Goal: Task Accomplishment & Management: Use online tool/utility

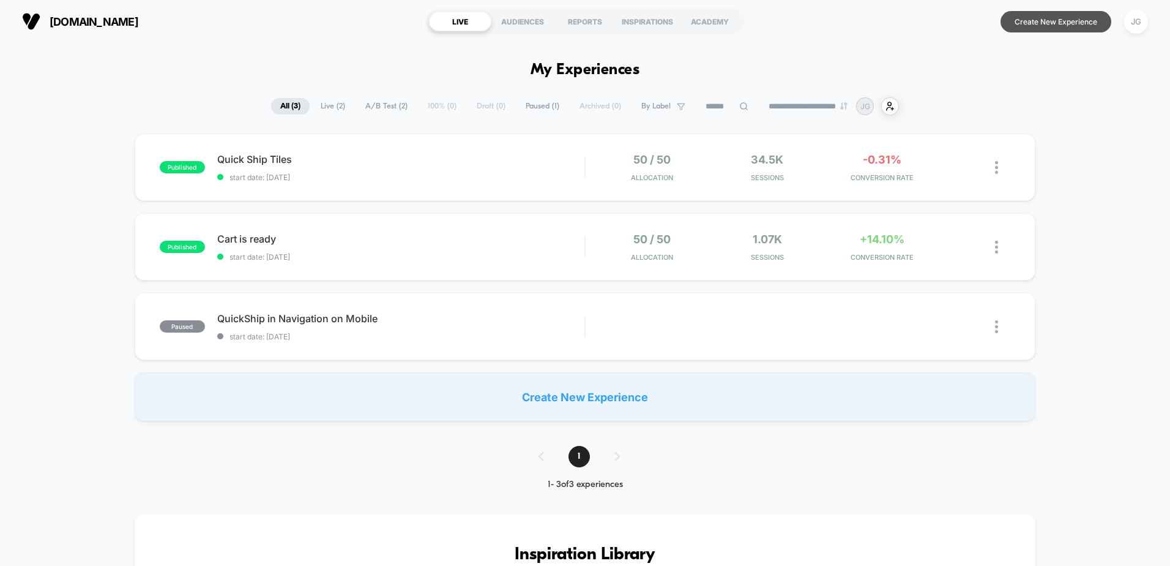
click at [1053, 22] on button "Create New Experience" at bounding box center [1056, 21] width 111 height 21
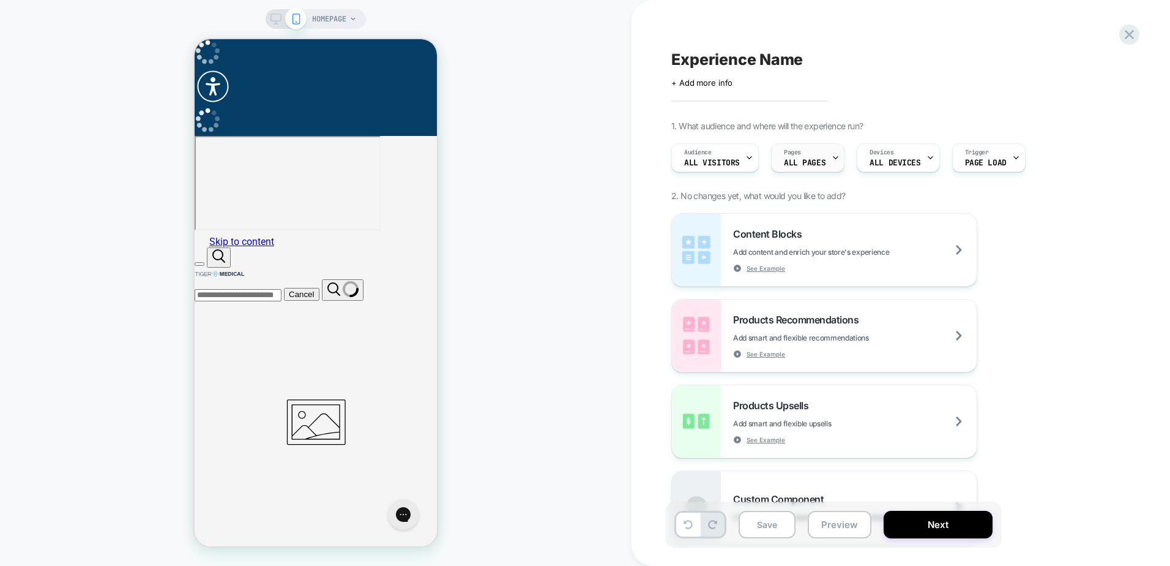
click at [794, 165] on span "ALL PAGES" at bounding box center [805, 163] width 42 height 9
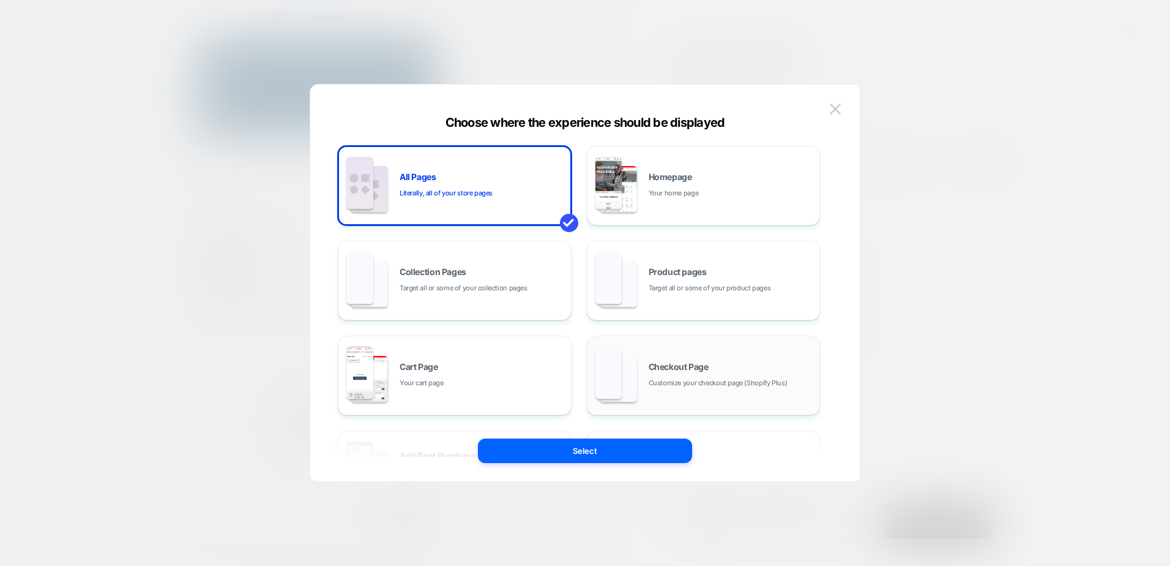
click at [676, 374] on div "Checkout Page Customize your checkout page (Shopify Plus)" at bounding box center [731, 375] width 165 height 26
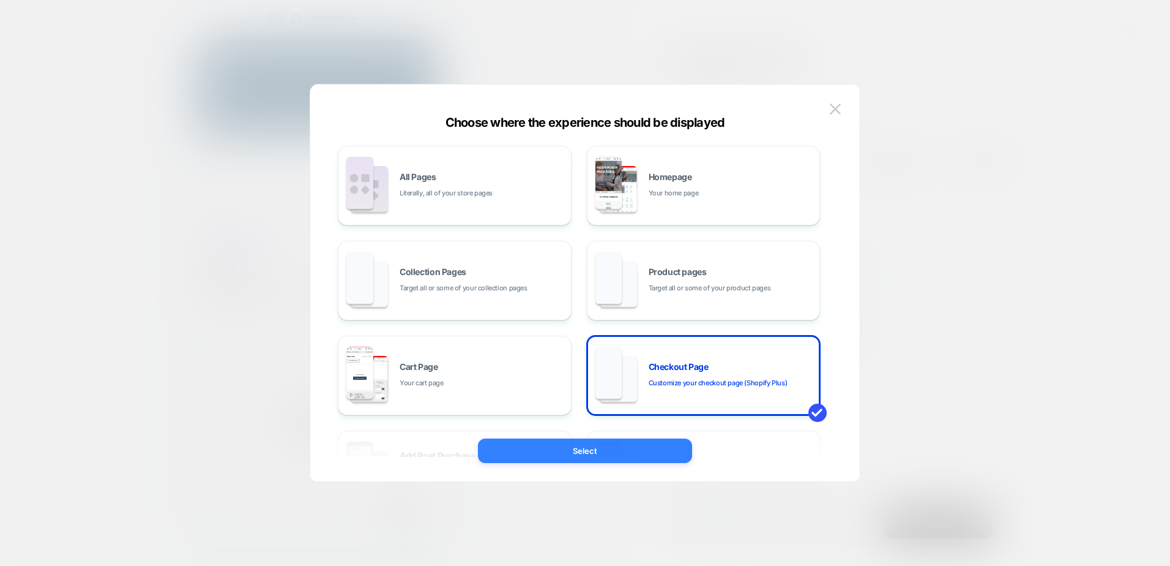
click at [631, 452] on button "Select" at bounding box center [585, 450] width 214 height 24
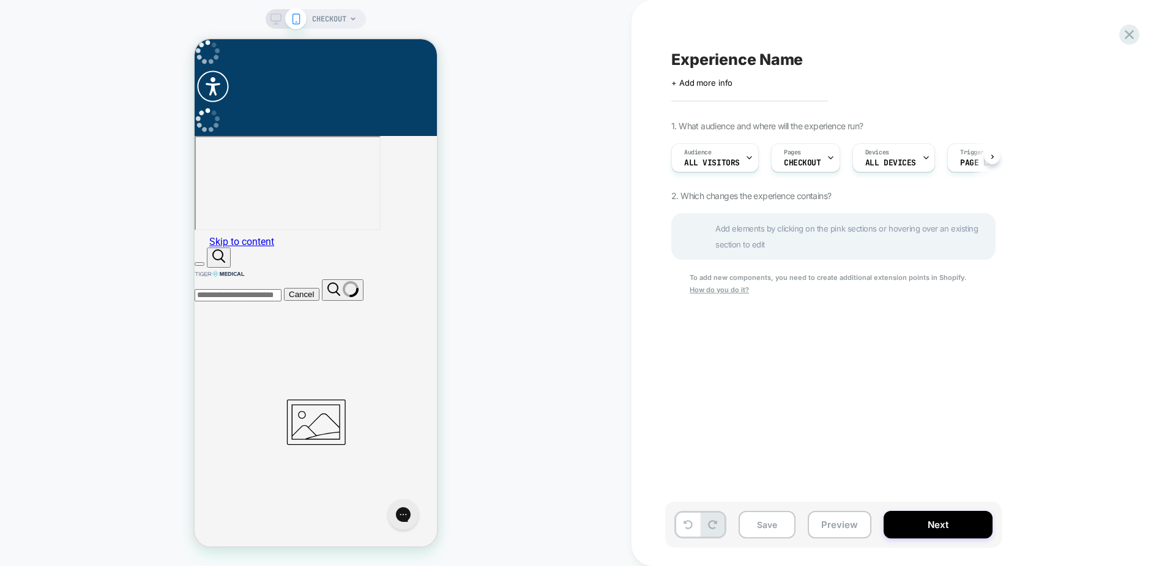
scroll to position [0, 1]
click at [267, 17] on div "CHECKOUT" at bounding box center [316, 19] width 100 height 20
click at [271, 17] on icon at bounding box center [276, 18] width 11 height 11
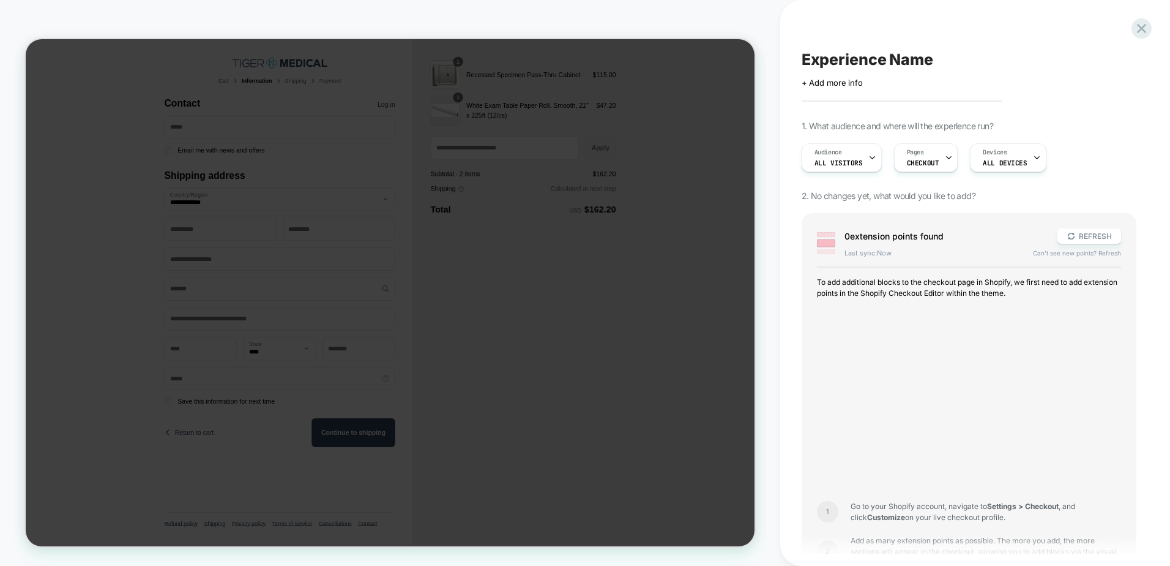
click at [390, 256] on div at bounding box center [390, 292] width 729 height 507
click at [538, 199] on div at bounding box center [390, 292] width 729 height 507
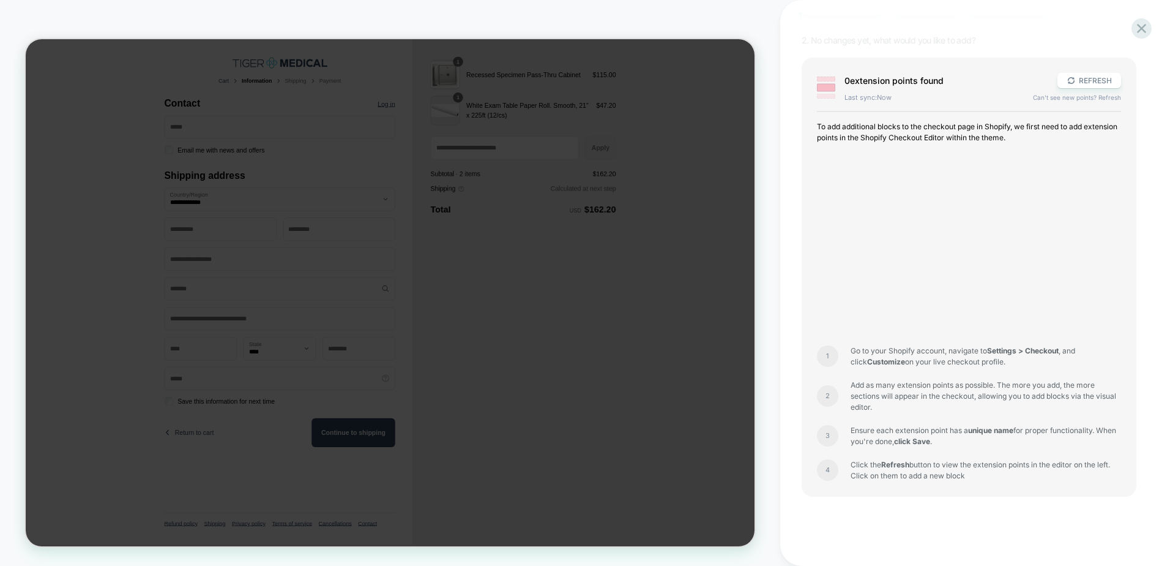
scroll to position [172, 0]
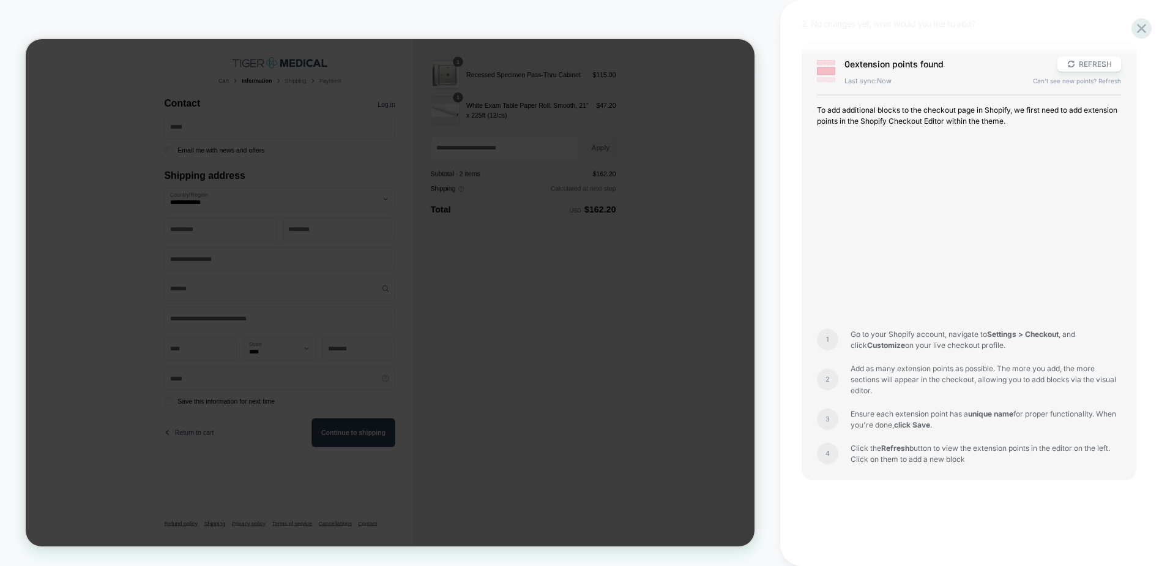
click at [353, 327] on div at bounding box center [390, 292] width 729 height 507
click at [1095, 62] on button "REFRESH" at bounding box center [1090, 63] width 64 height 15
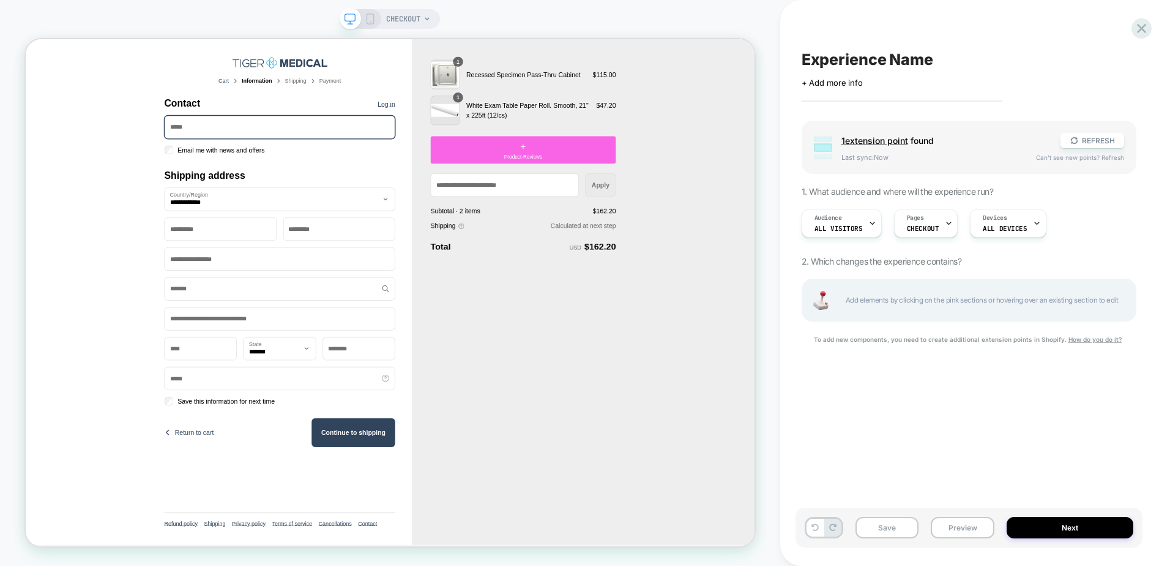
scroll to position [0, 0]
click at [676, 179] on div "+ Product-Reviews" at bounding box center [689, 186] width 247 height 37
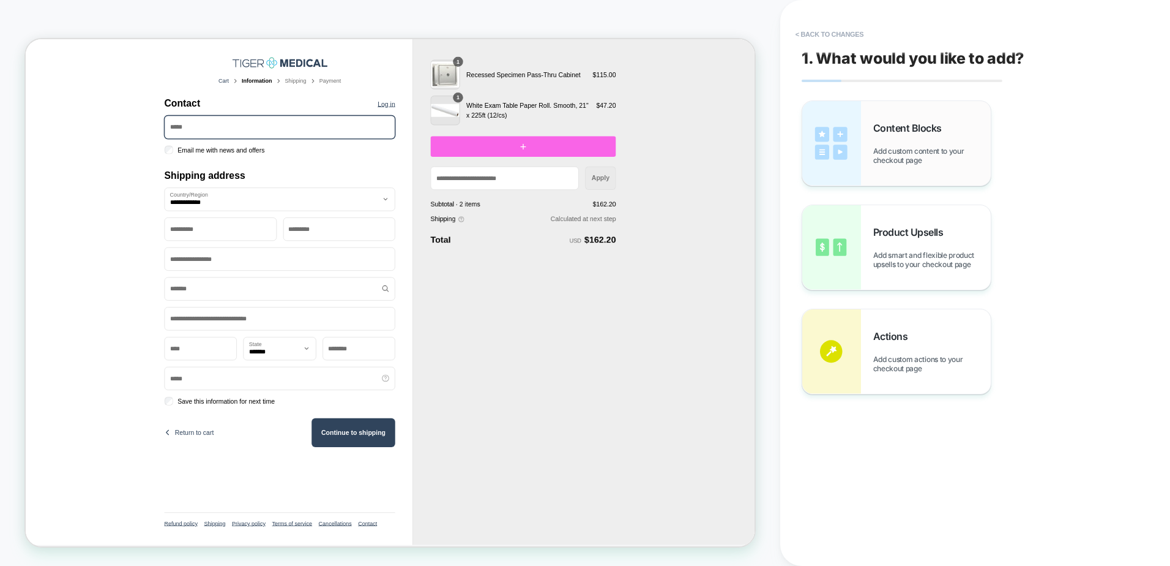
click at [913, 150] on span "Add custom content to your checkout page" at bounding box center [932, 155] width 118 height 18
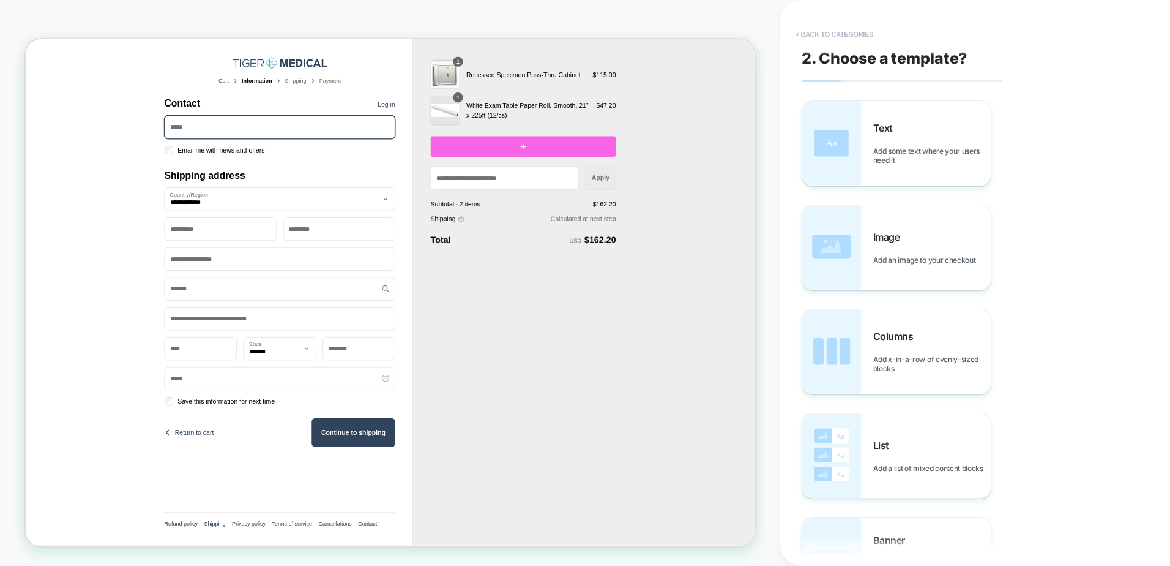
click at [797, 37] on button "< Back to categories" at bounding box center [835, 34] width 90 height 20
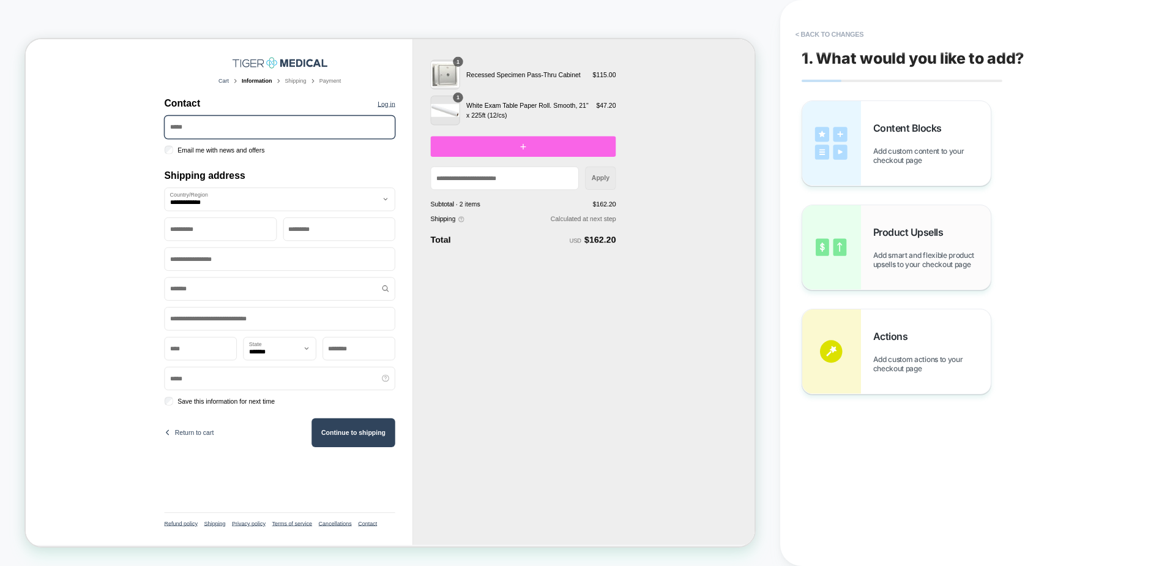
click at [889, 256] on span "Add smart and flexible product upsells to your checkout page" at bounding box center [932, 259] width 118 height 18
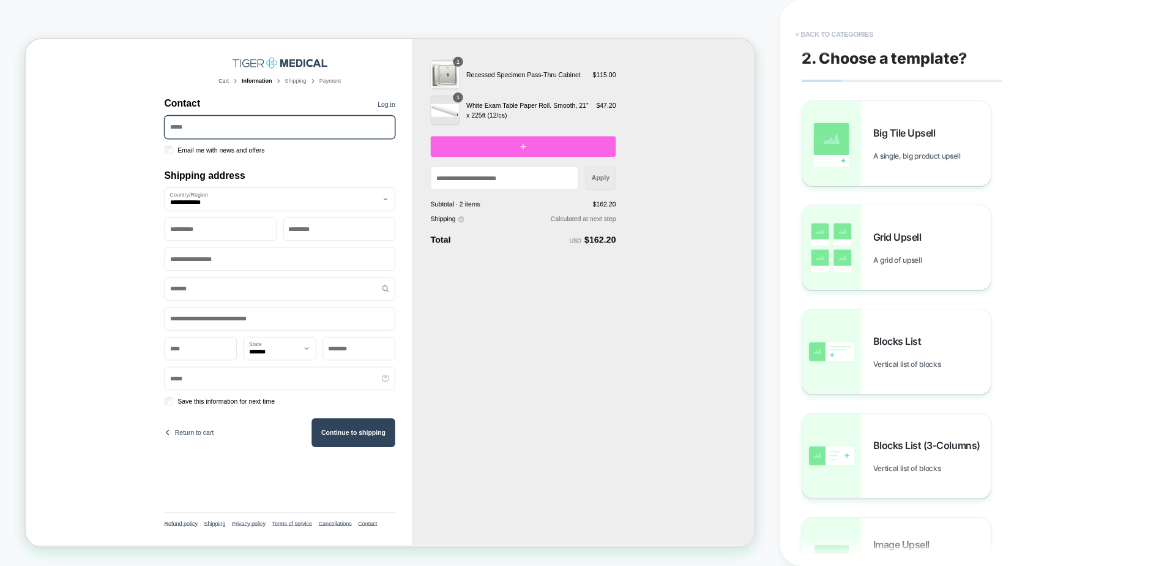
click at [798, 34] on button "< Back to categories" at bounding box center [835, 34] width 90 height 20
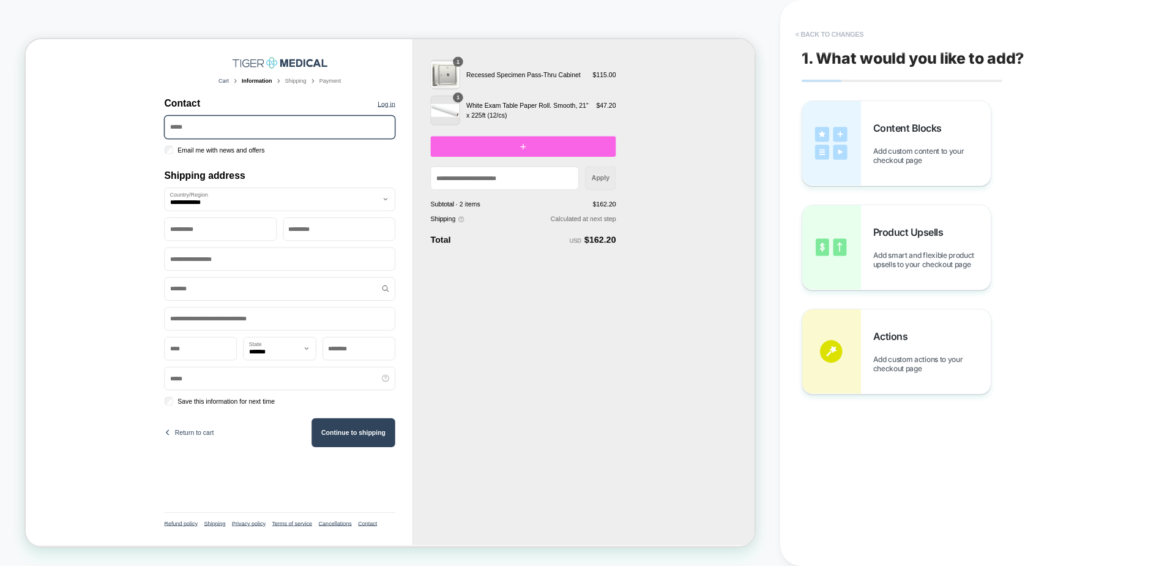
click at [802, 33] on button "< Back to changes" at bounding box center [830, 34] width 81 height 20
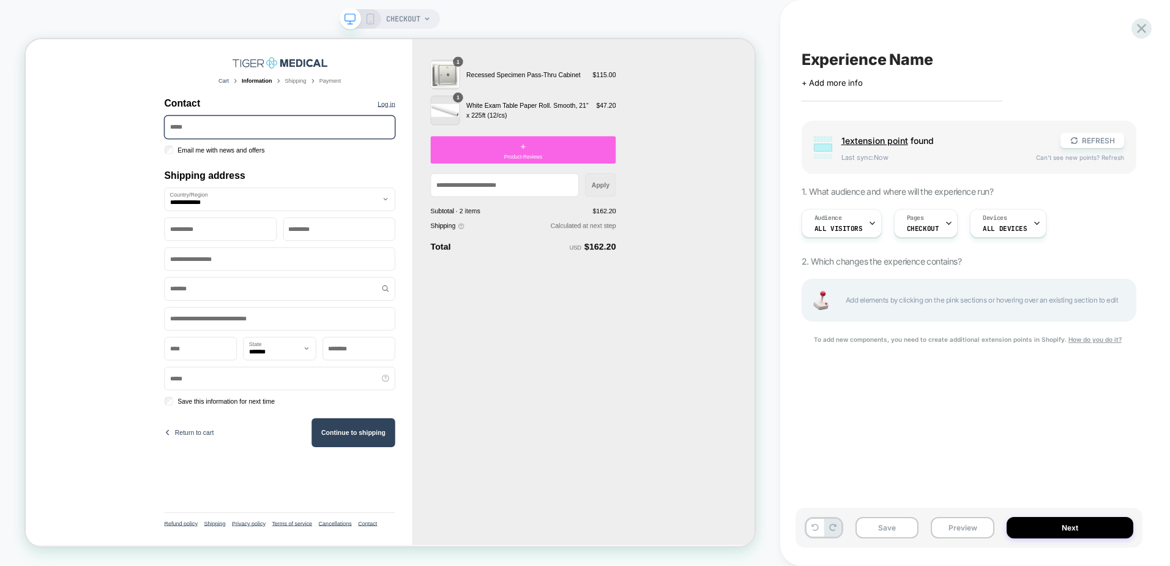
click at [1154, 26] on div "Experience Name Click to edit experience details + Add more info Group 1 extens…" at bounding box center [975, 283] width 390 height 566
click at [1145, 27] on icon at bounding box center [1142, 28] width 17 height 17
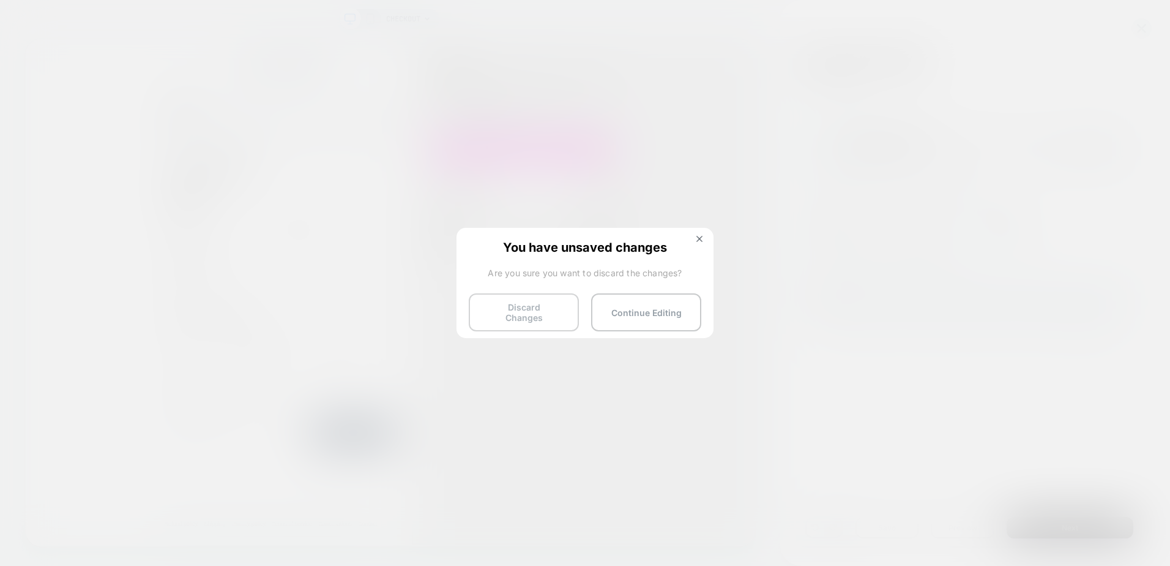
click at [553, 311] on button "Discard Changes" at bounding box center [524, 312] width 110 height 38
